Goal: Task Accomplishment & Management: Use online tool/utility

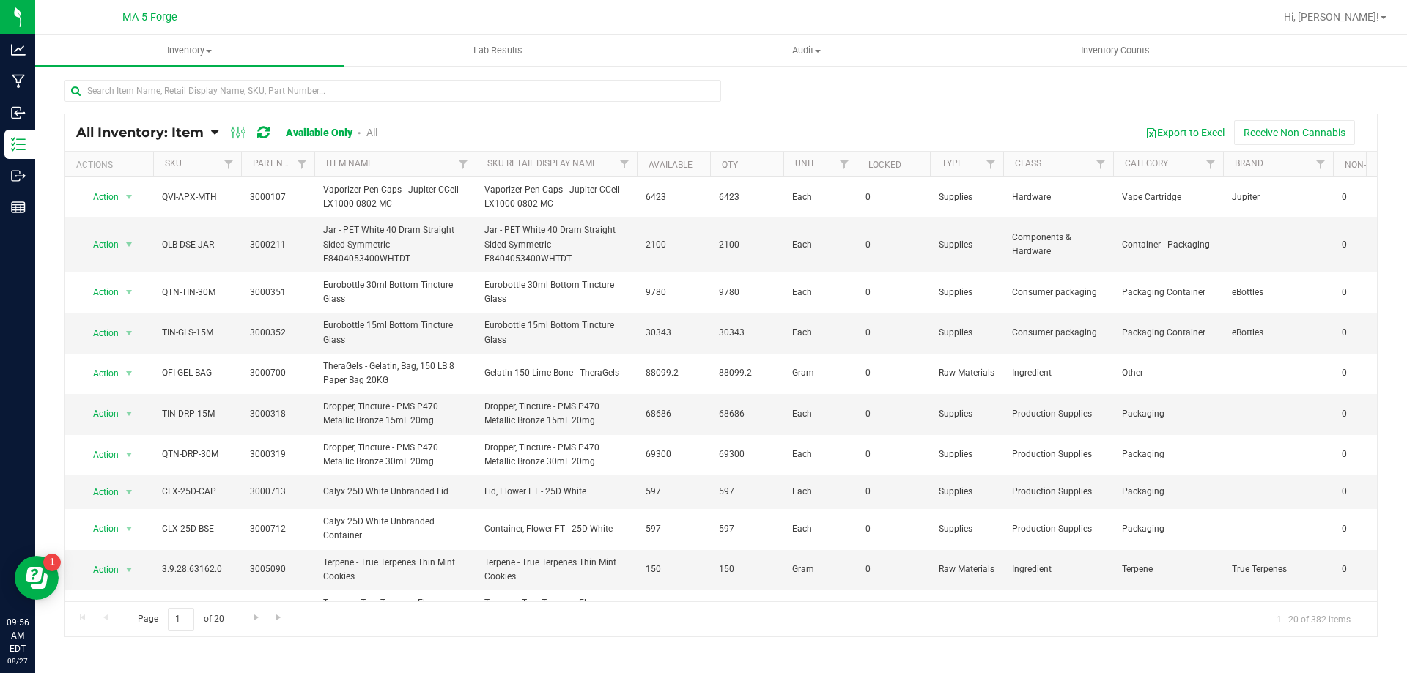
click at [218, 130] on icon at bounding box center [214, 132] width 7 height 13
click at [139, 240] on span "Item by Location" at bounding box center [110, 241] width 80 height 12
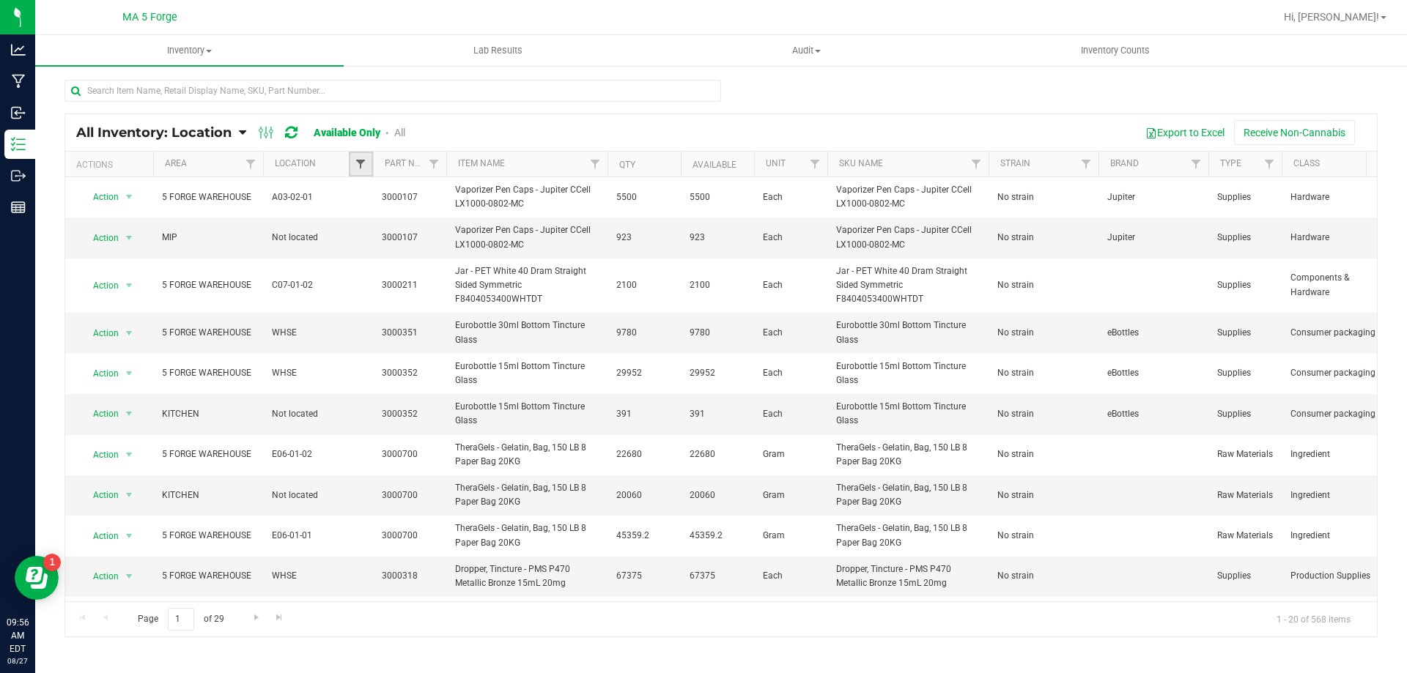
click at [361, 167] on span "Filter" at bounding box center [361, 164] width 12 height 12
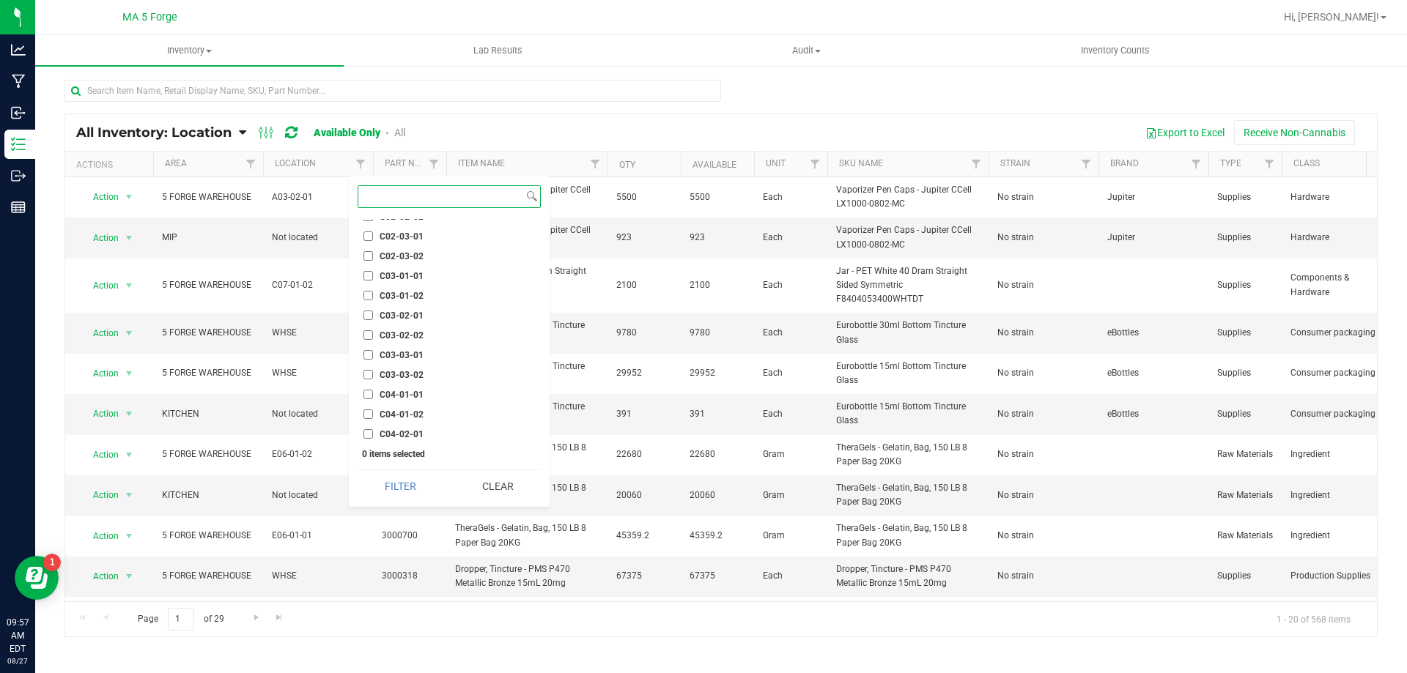
scroll to position [2418, 0]
click at [372, 325] on input "C04-01-01" at bounding box center [368, 322] width 10 height 10
checkbox input "true"
click at [412, 485] on button "Filter" at bounding box center [401, 486] width 86 height 32
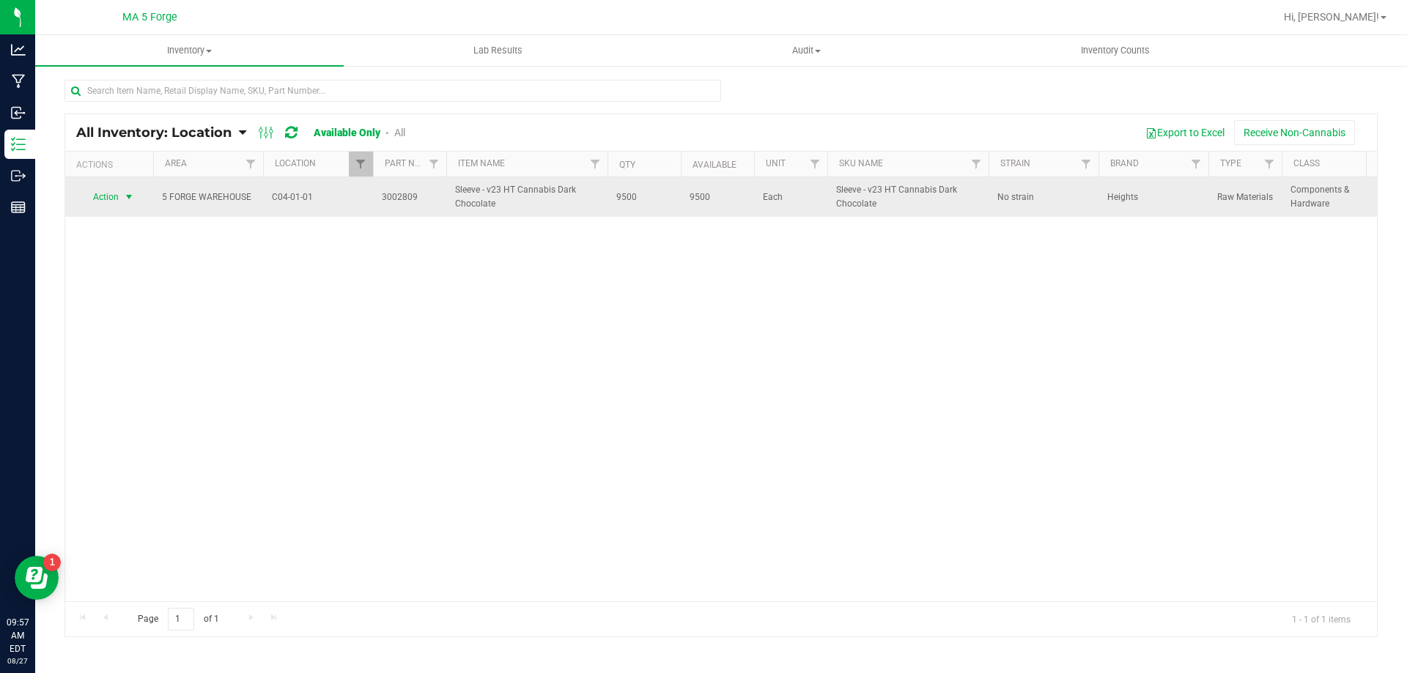
click at [128, 204] on span "select" at bounding box center [129, 197] width 18 height 21
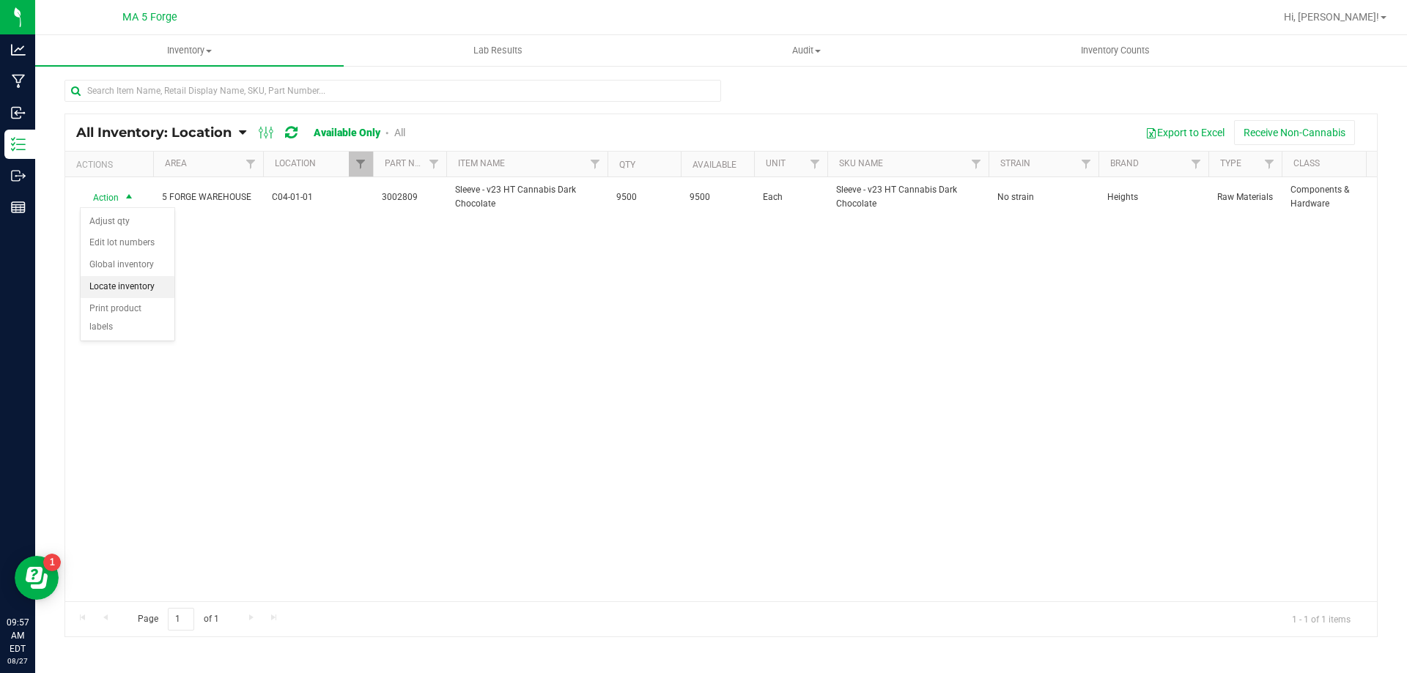
click at [118, 284] on li "Locate inventory" at bounding box center [128, 287] width 94 height 22
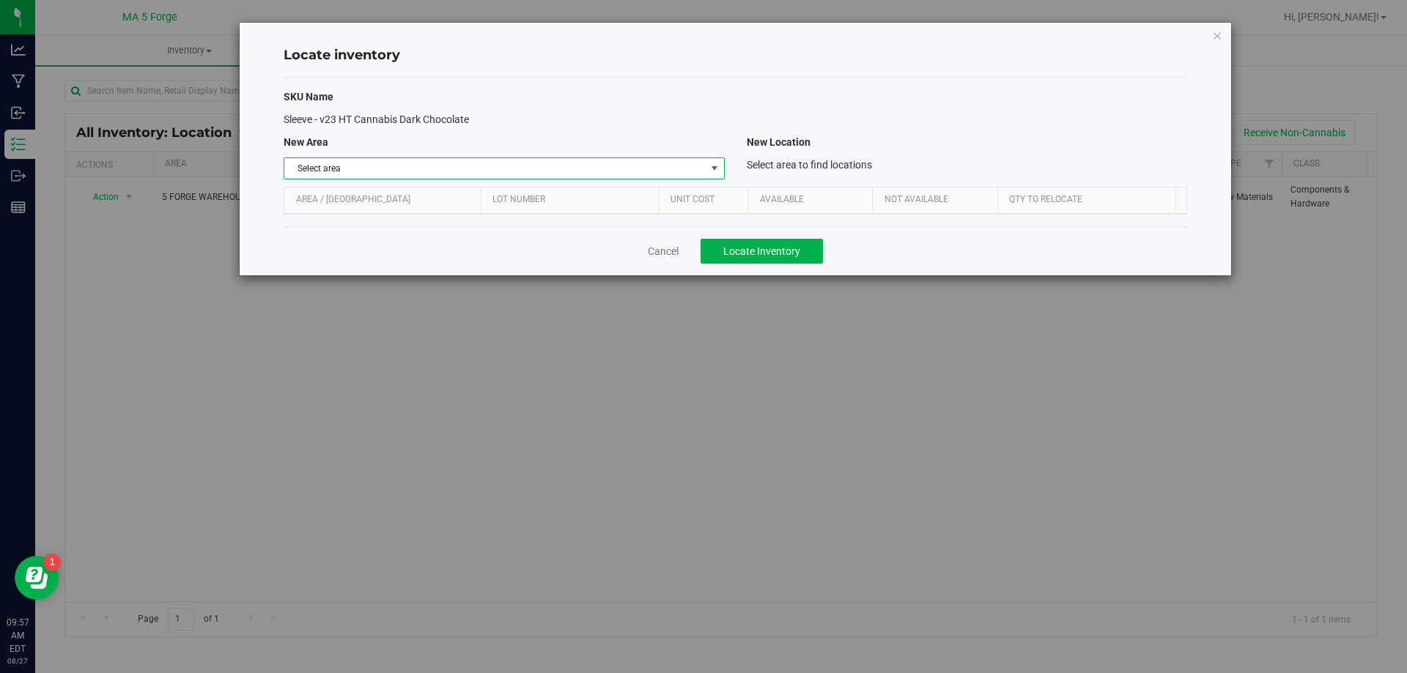
click at [720, 169] on span "select" at bounding box center [715, 169] width 12 height 12
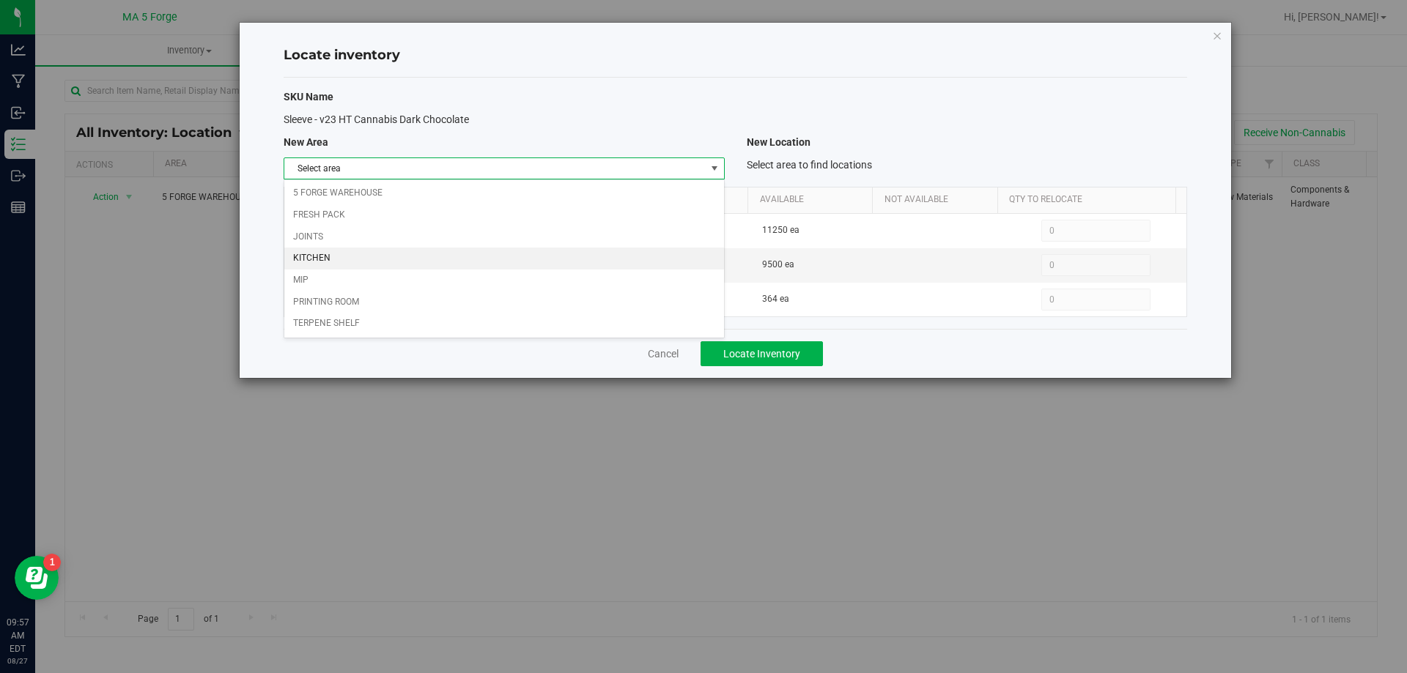
click at [401, 252] on li "KITCHEN" at bounding box center [503, 259] width 439 height 22
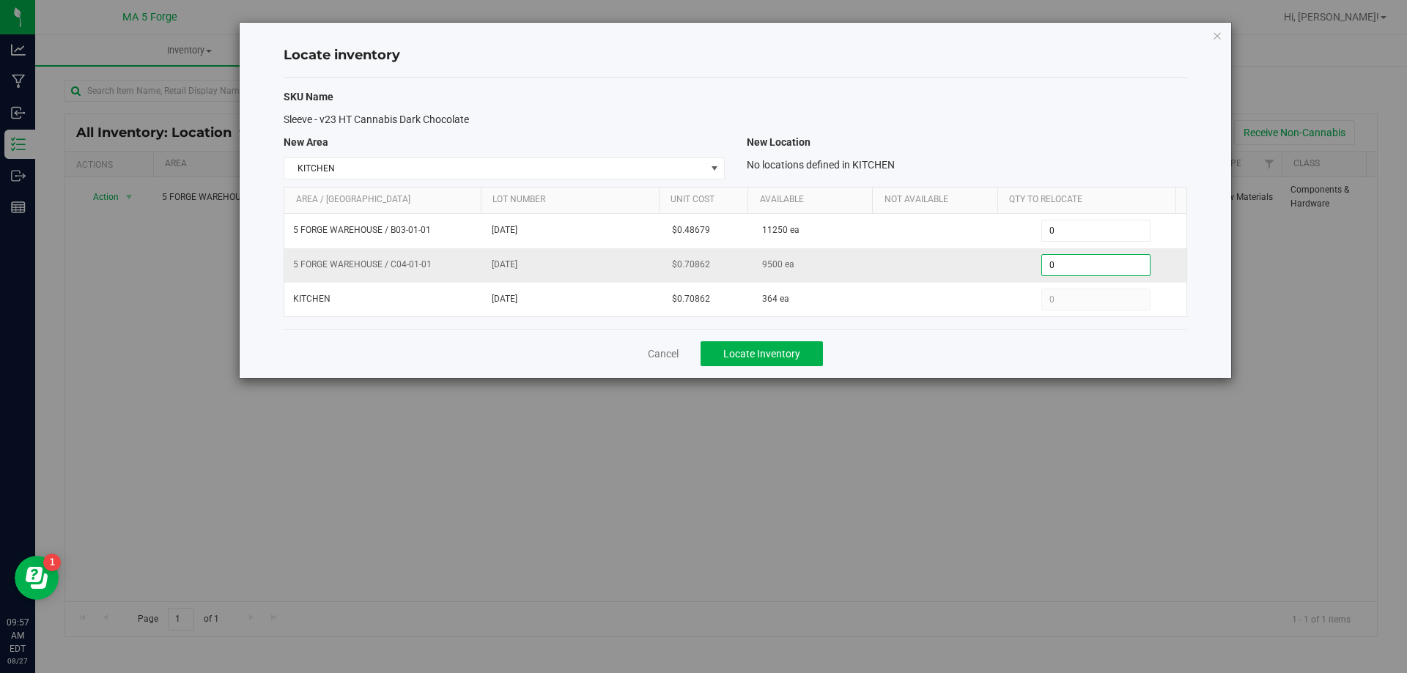
click at [1054, 268] on span "0 0" at bounding box center [1095, 265] width 109 height 22
type input "1500"
type input "1,500"
drag, startPoint x: 1086, startPoint y: 122, endPoint x: 789, endPoint y: 317, distance: 355.5
click at [1086, 119] on div "Sleeve - v23 HT Cannabis Dark Chocolate" at bounding box center [736, 119] width 926 height 15
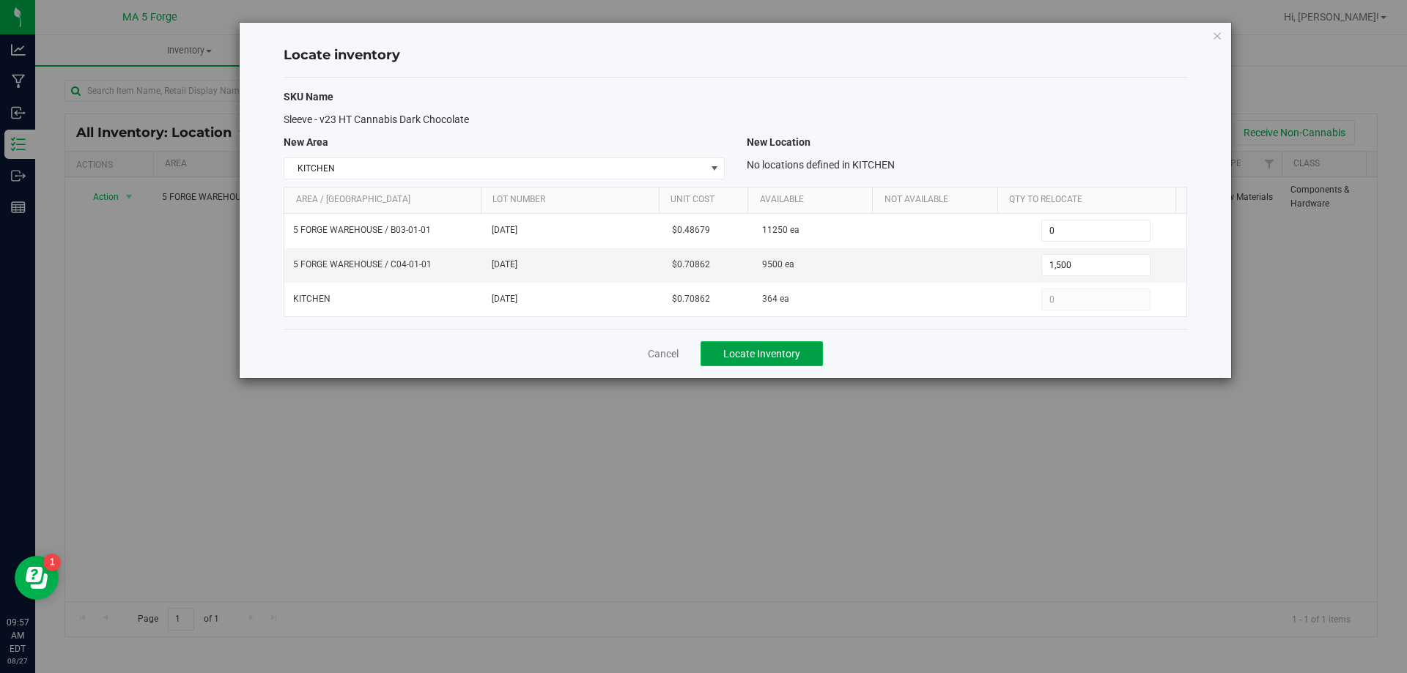
click at [758, 360] on button "Locate Inventory" at bounding box center [762, 353] width 122 height 25
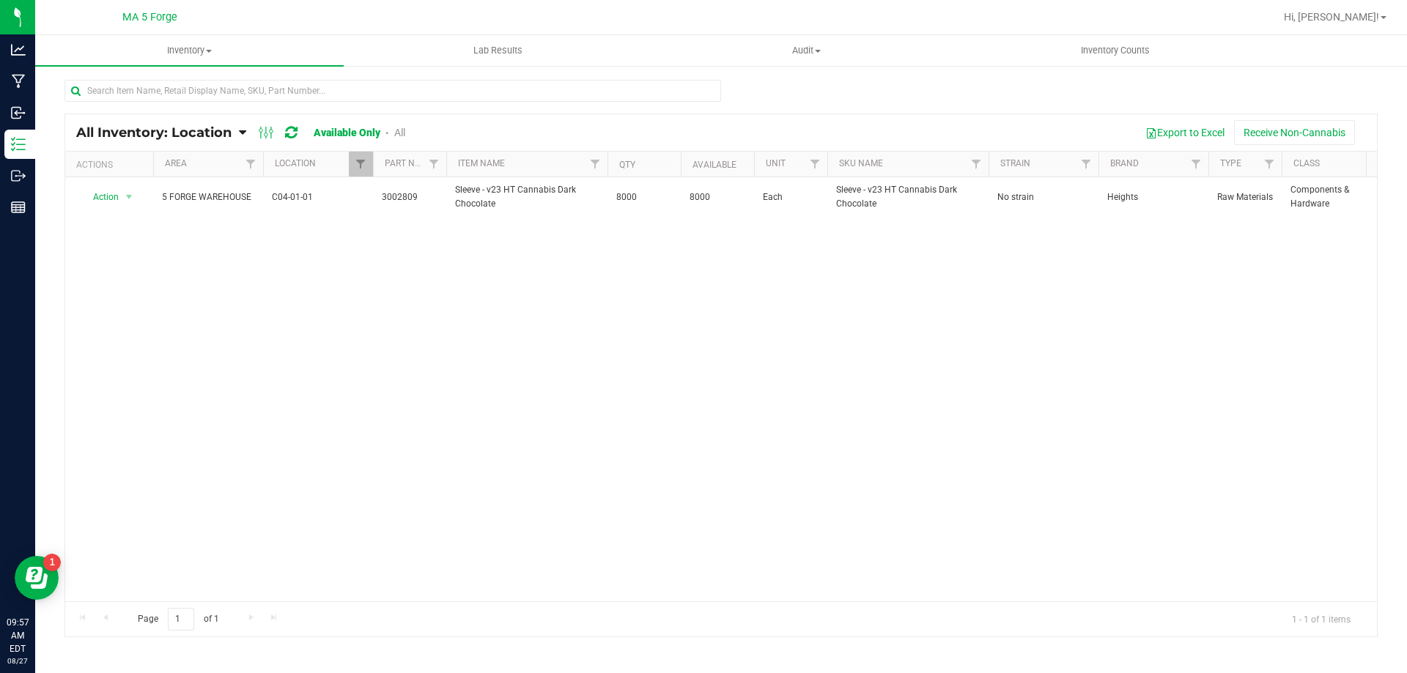
click at [243, 130] on icon at bounding box center [242, 132] width 7 height 13
click at [369, 164] on link "Filter" at bounding box center [361, 164] width 24 height 25
click at [357, 41] on uib-tab-heading "Lab Results" at bounding box center [497, 50] width 307 height 29
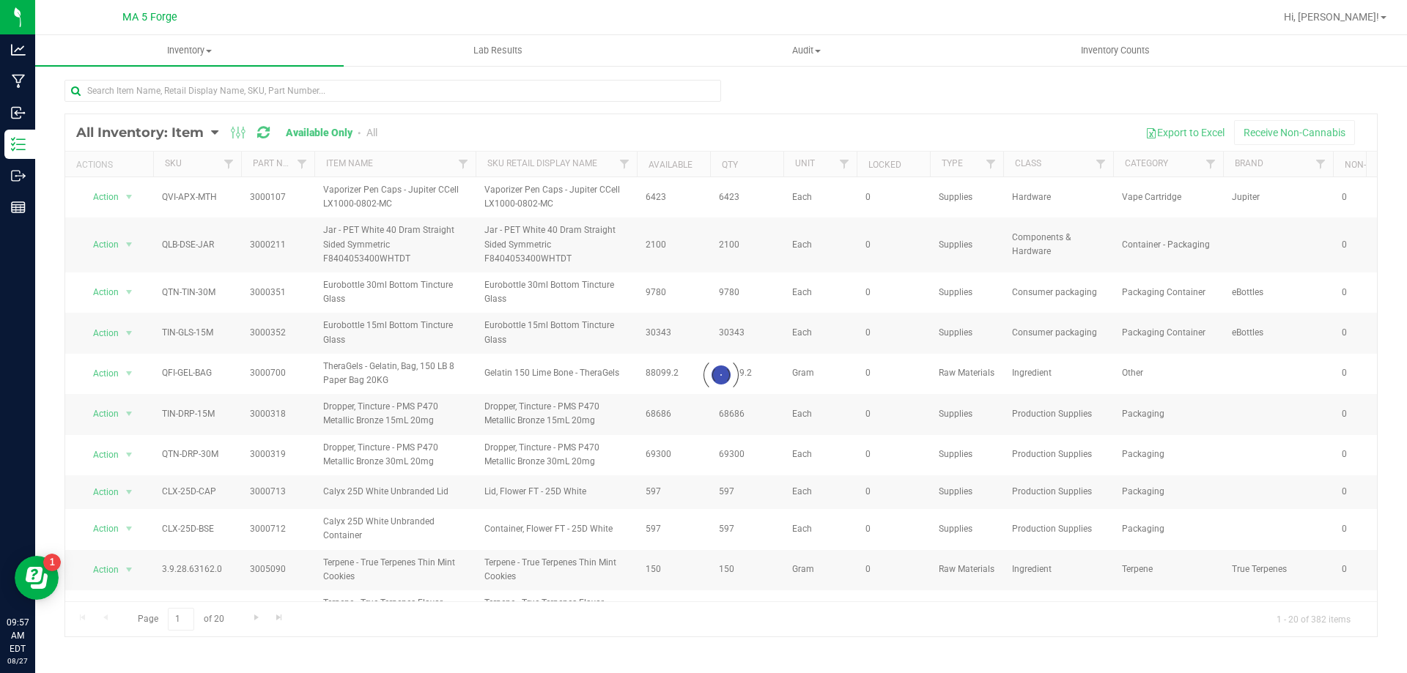
click at [214, 129] on div at bounding box center [721, 375] width 1312 height 522
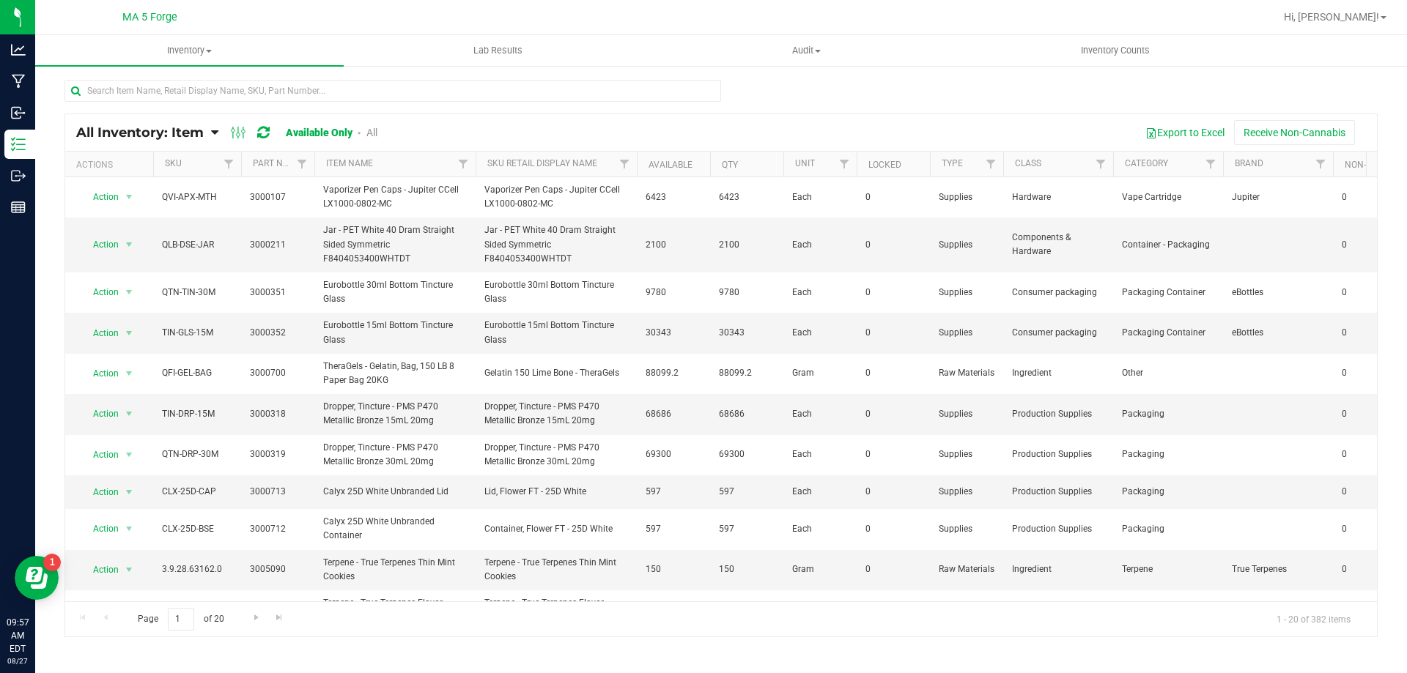
click at [214, 134] on icon at bounding box center [214, 132] width 7 height 13
click at [109, 237] on span "Item by Location" at bounding box center [110, 241] width 80 height 12
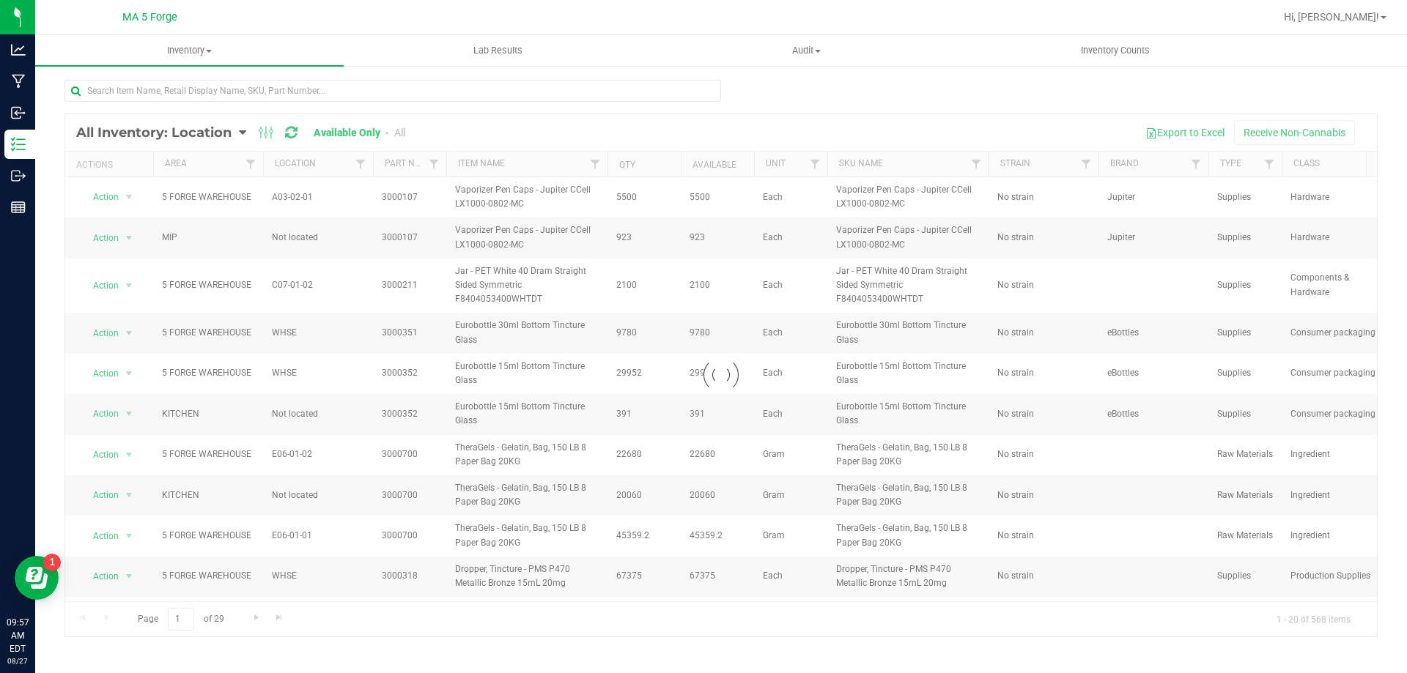
click at [361, 169] on div at bounding box center [721, 375] width 1312 height 522
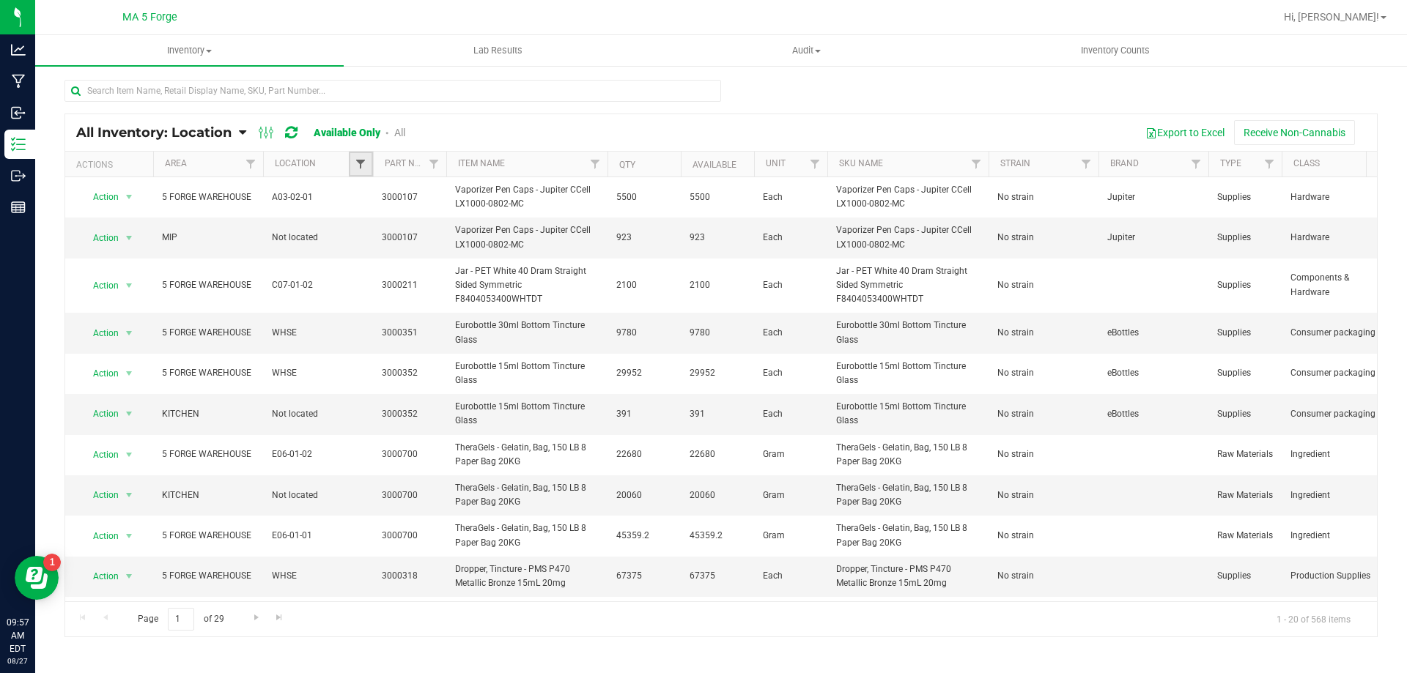
click at [361, 169] on span "Filter" at bounding box center [361, 164] width 12 height 12
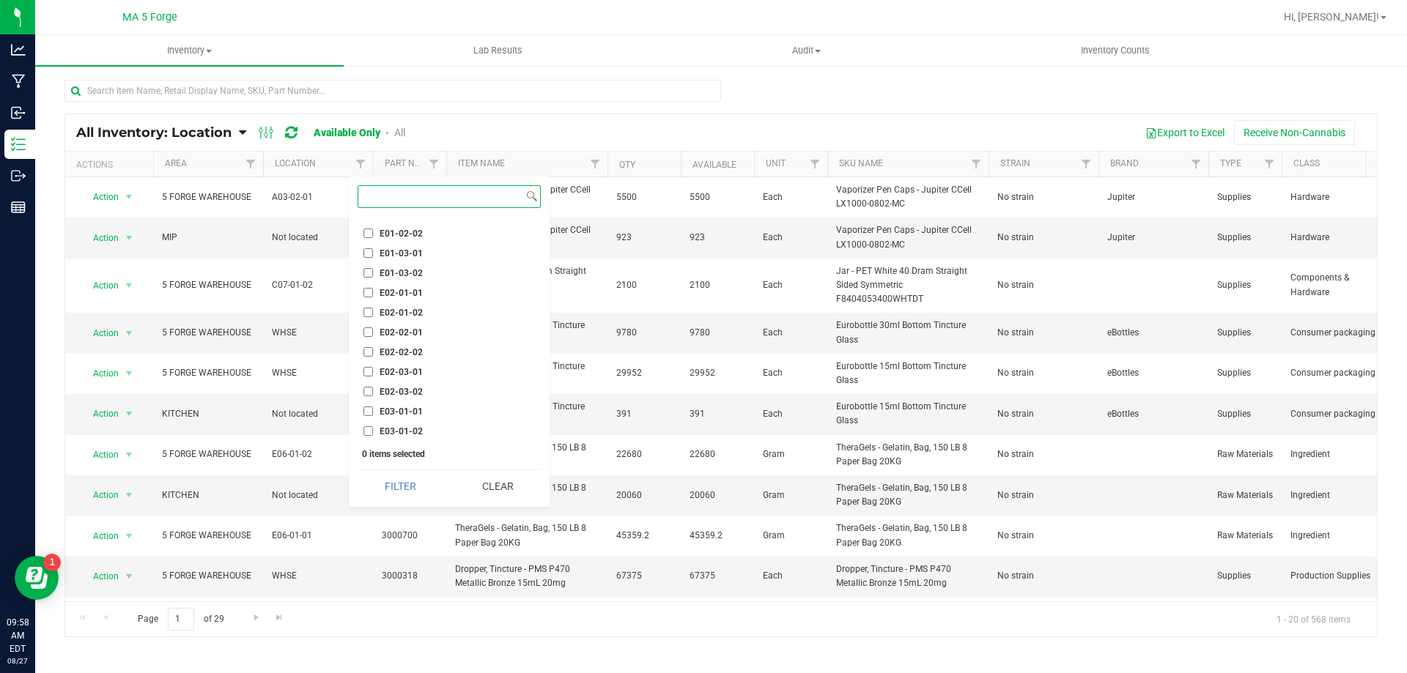
scroll to position [4617, 0]
click at [368, 380] on input "E05-01-01" at bounding box center [368, 379] width 10 height 10
checkbox input "true"
click at [369, 398] on input "E05-01-02" at bounding box center [368, 399] width 10 height 10
checkbox input "true"
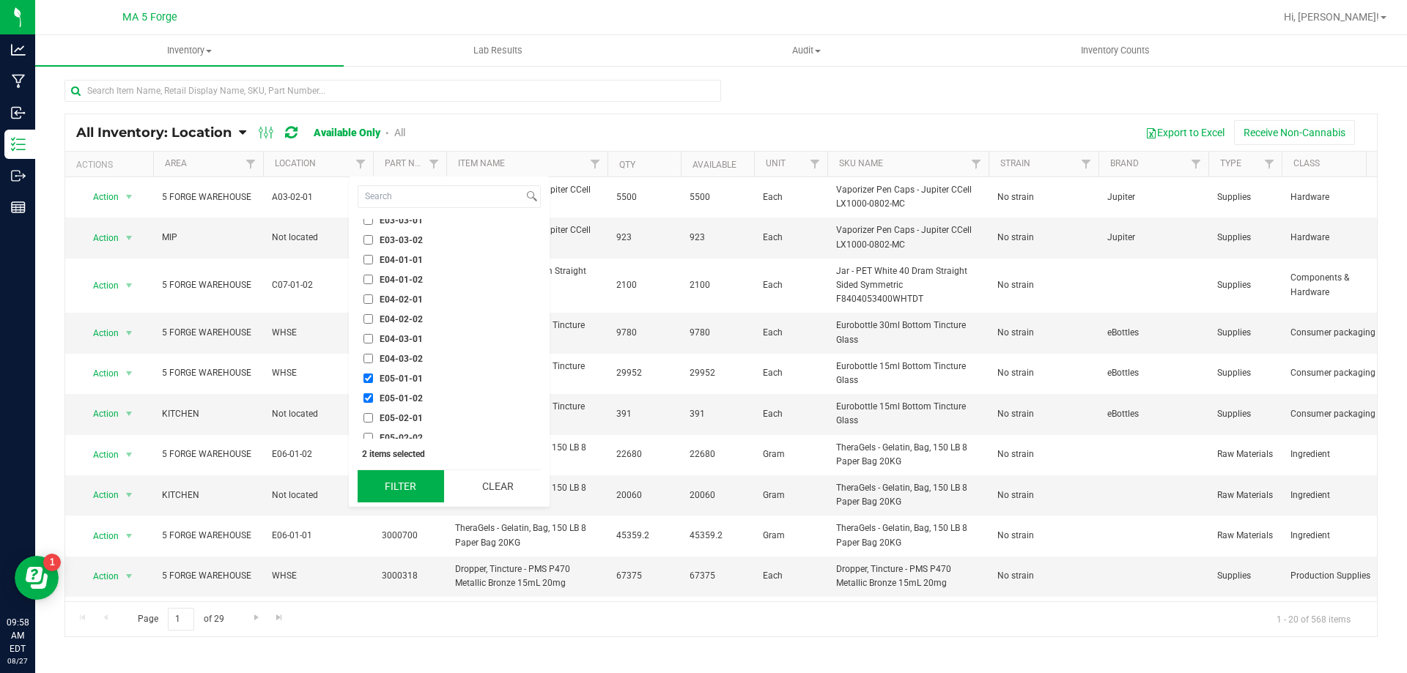
click at [400, 484] on button "Filter" at bounding box center [401, 486] width 86 height 32
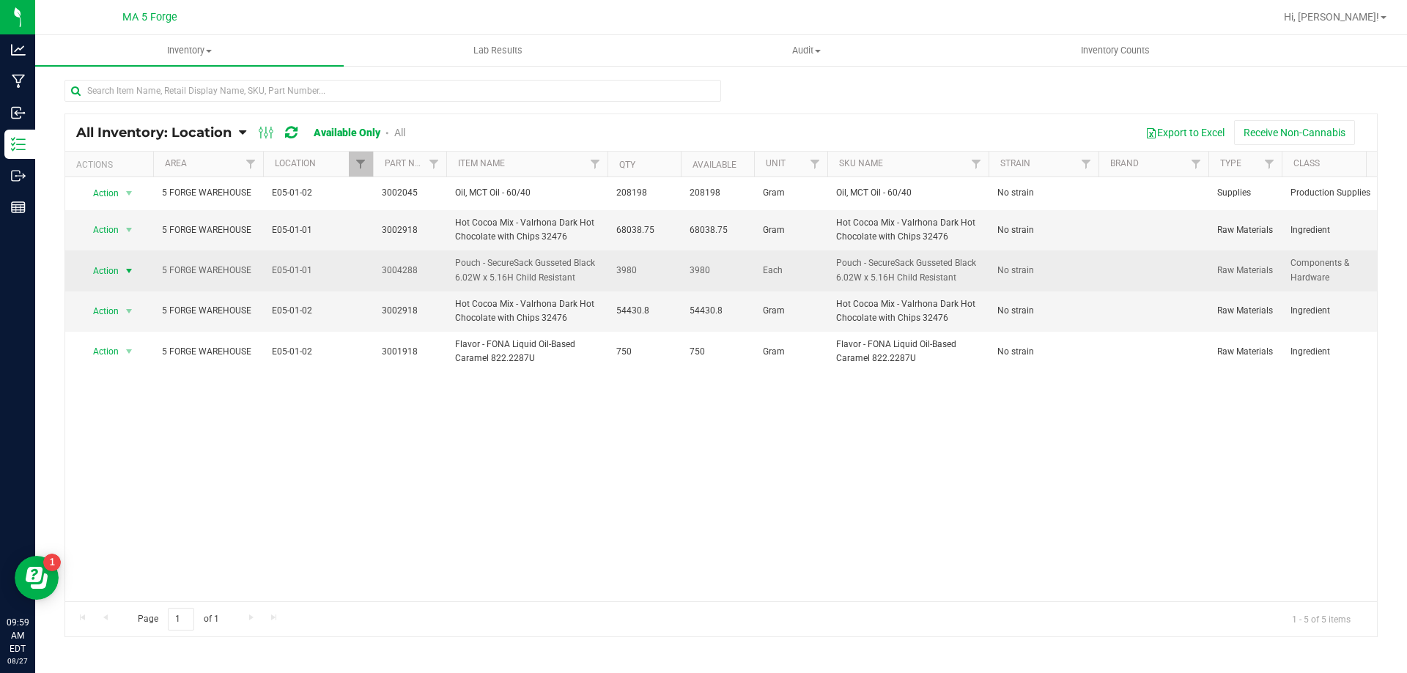
click at [128, 274] on span "select" at bounding box center [129, 271] width 12 height 12
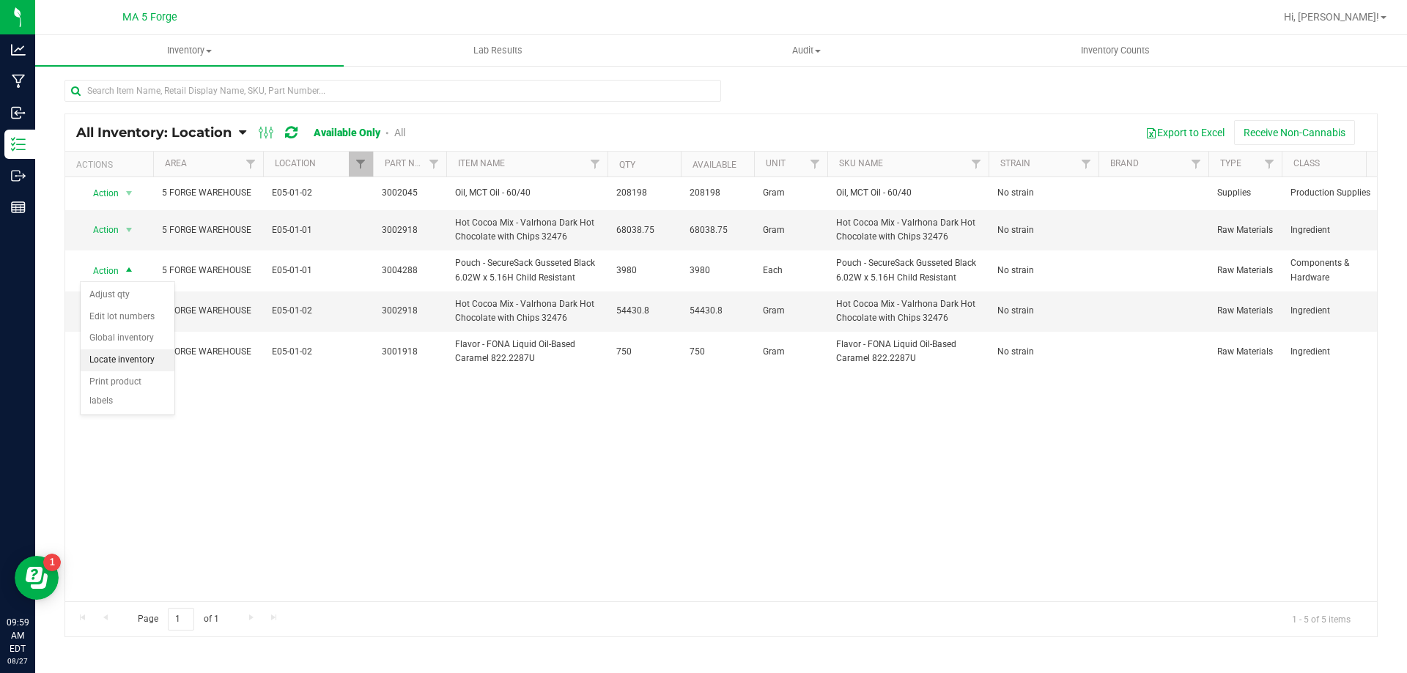
click at [127, 354] on li "Locate inventory" at bounding box center [128, 361] width 94 height 22
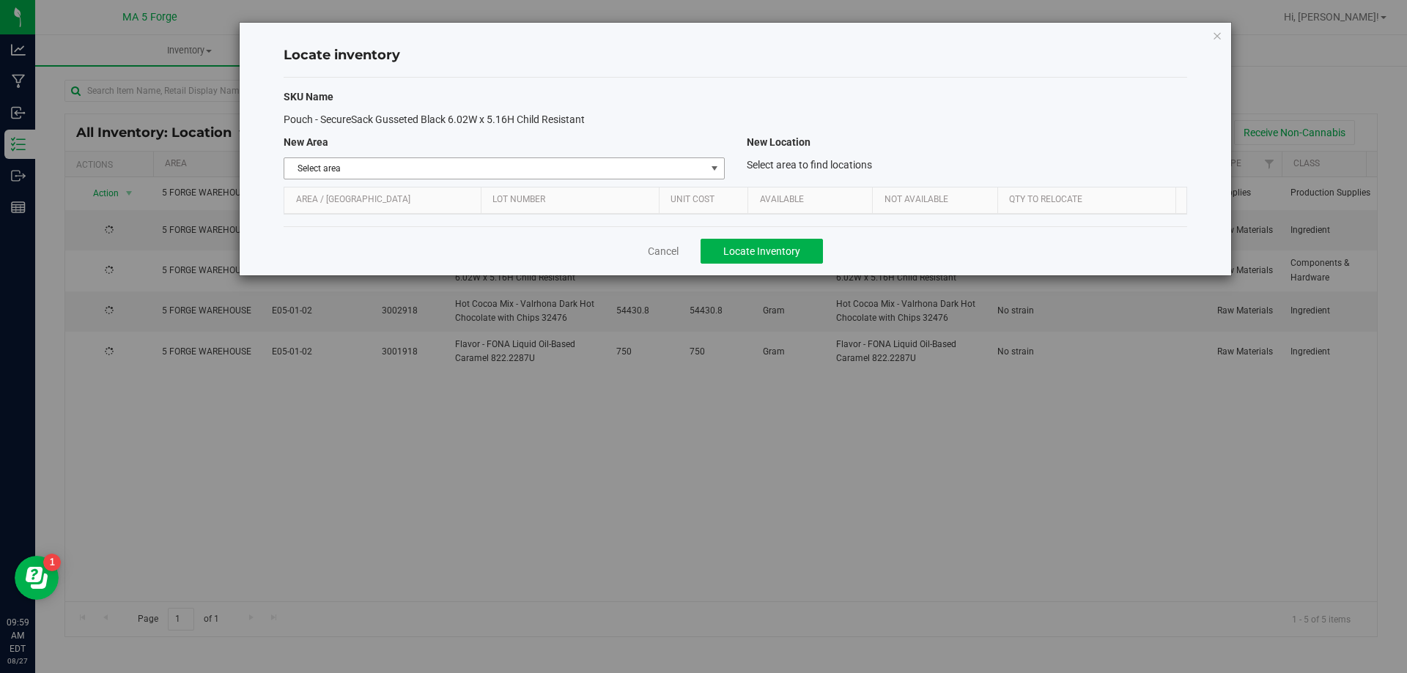
click at [717, 171] on span "select" at bounding box center [715, 169] width 12 height 12
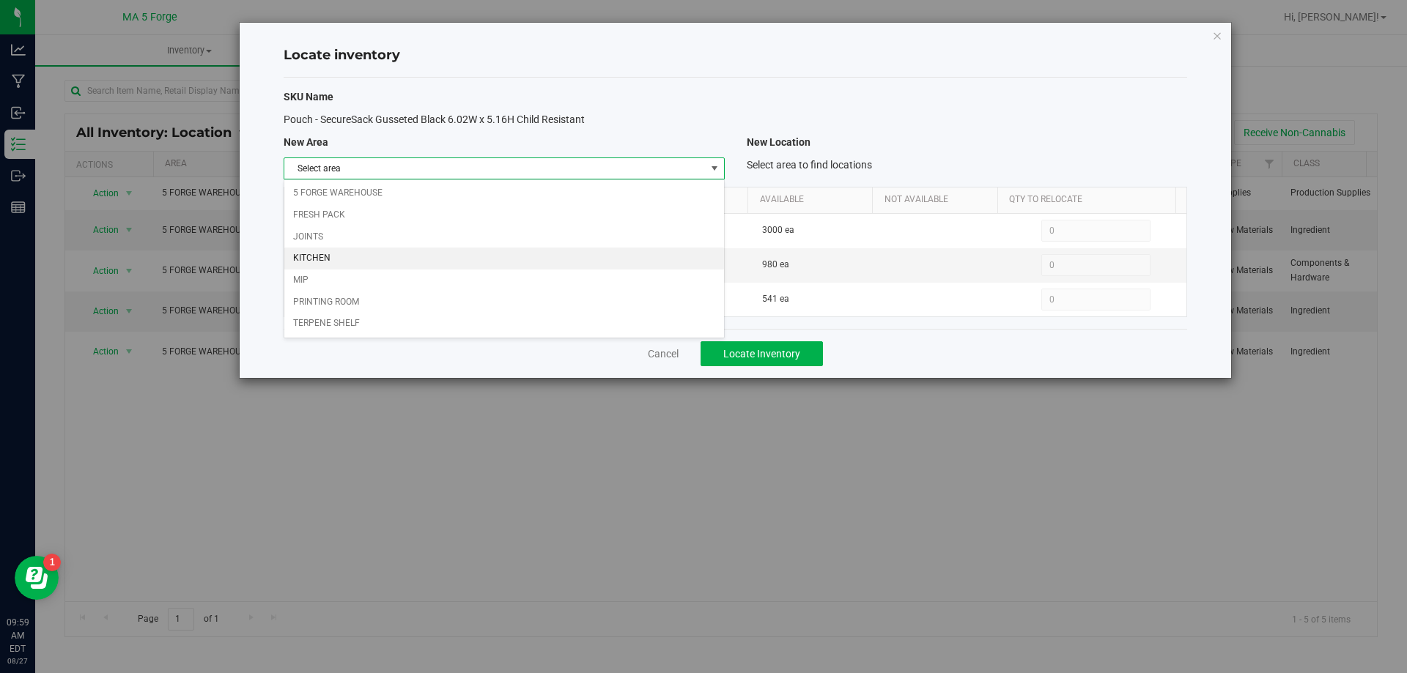
click at [382, 256] on li "KITCHEN" at bounding box center [503, 259] width 439 height 22
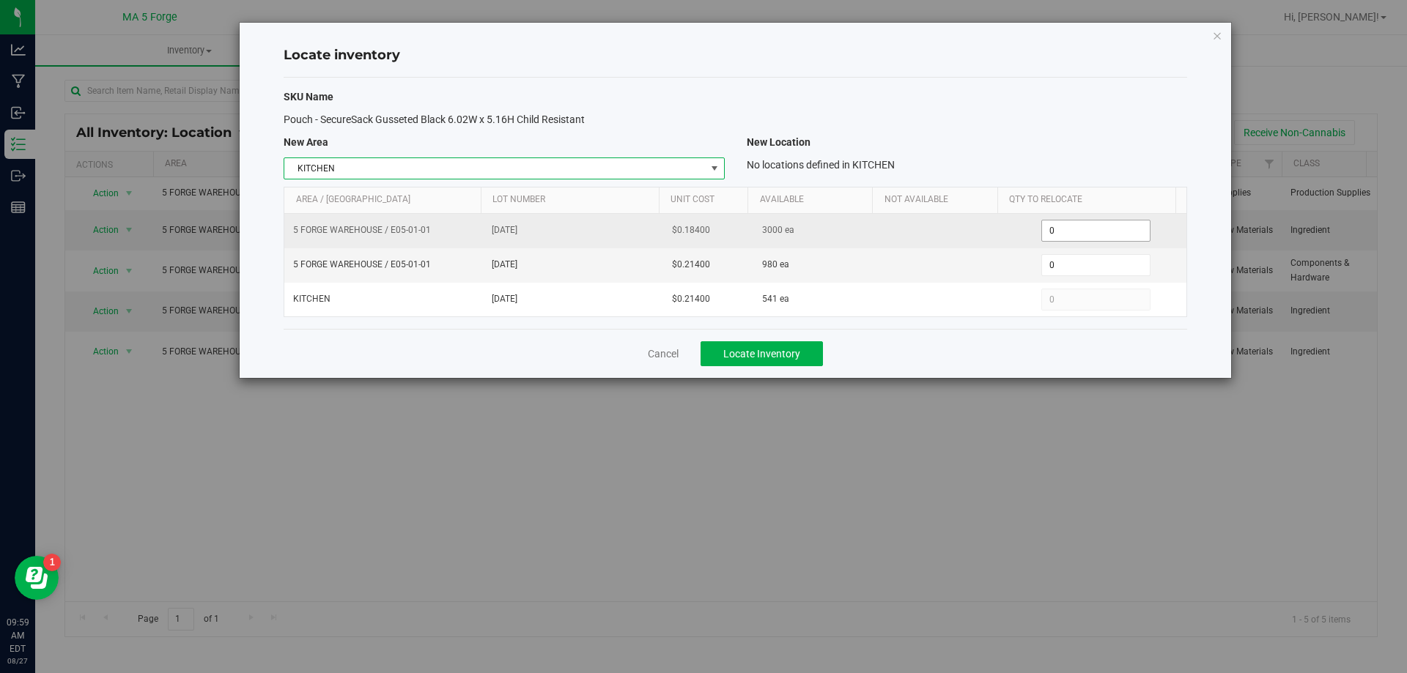
click at [1088, 232] on span "0 0" at bounding box center [1095, 231] width 109 height 22
type input "1000"
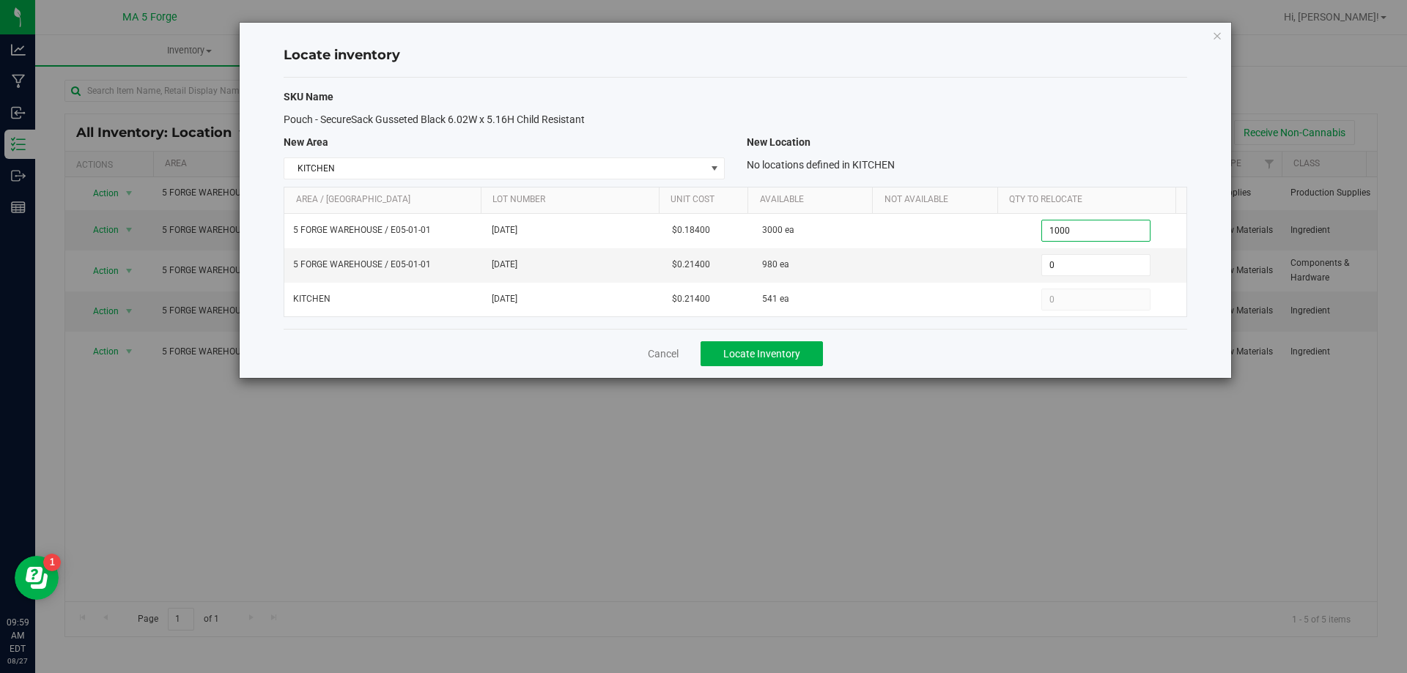
type input "1,000"
click at [1025, 122] on div "Pouch - SecureSack Gusseted Black 6.02W x 5.16H Child Resistant" at bounding box center [736, 119] width 926 height 15
click at [789, 352] on span "Locate Inventory" at bounding box center [761, 354] width 77 height 12
